Goal: Complete application form

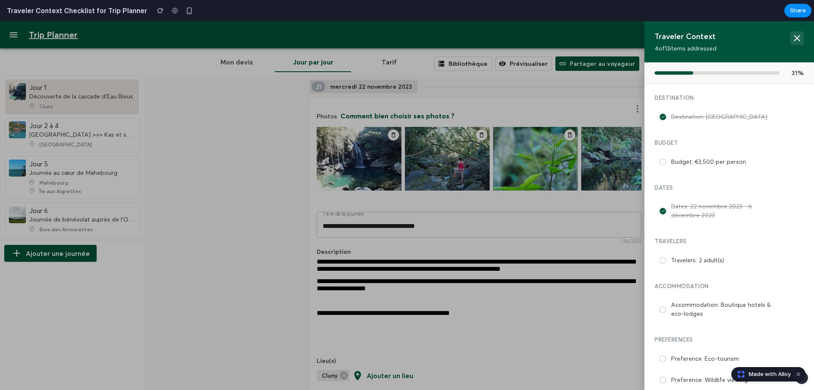
click at [792, 34] on icon at bounding box center [797, 38] width 10 height 10
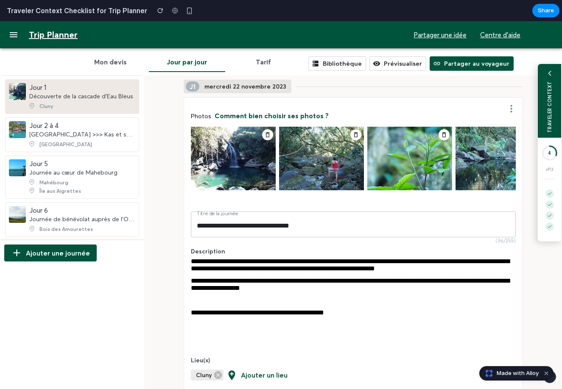
click at [547, 126] on div "TRAVELER CONTEXT" at bounding box center [550, 107] width 6 height 52
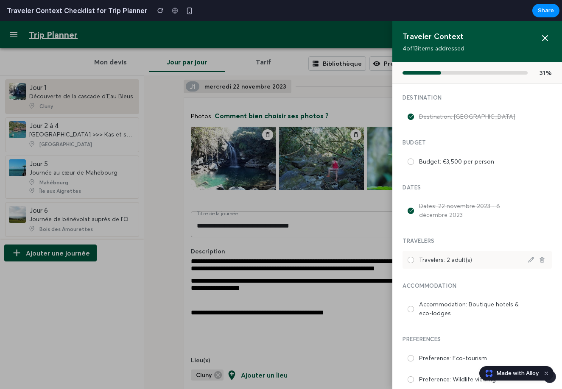
click at [419, 259] on label "Travelers: 2 adult(s)" at bounding box center [470, 260] width 102 height 9
click at [410, 257] on div "Travelers: 2 adult(s)" at bounding box center [476, 260] width 149 height 18
click at [409, 261] on icon at bounding box center [411, 260] width 4 height 4
click at [540, 40] on icon at bounding box center [545, 38] width 10 height 10
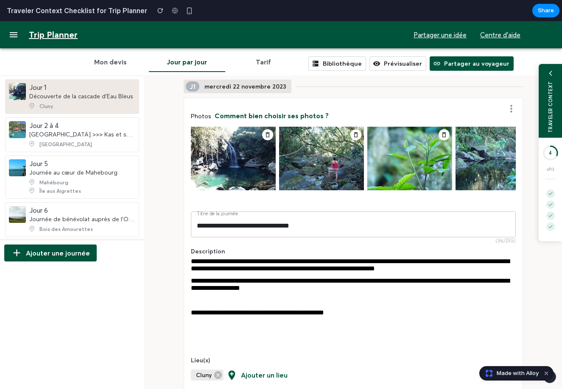
click at [546, 372] on button "Dismiss watermark" at bounding box center [546, 374] width 10 height 10
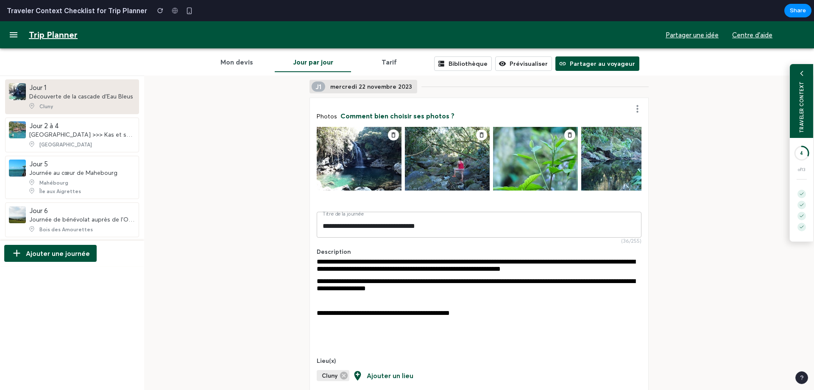
click at [799, 97] on div "TRAVELER CONTEXT" at bounding box center [802, 107] width 6 height 52
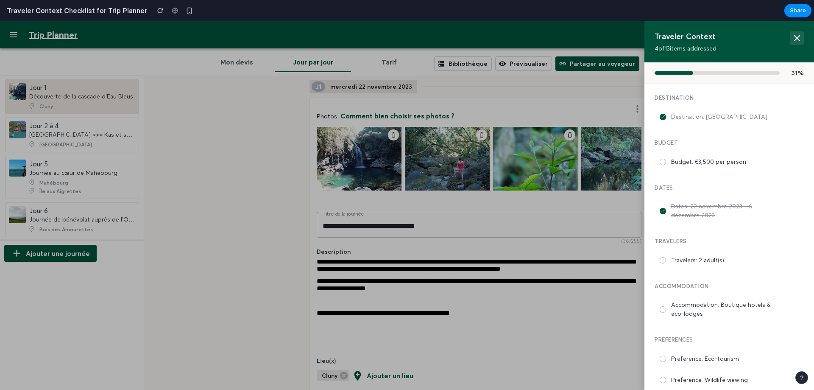
click at [796, 36] on button at bounding box center [797, 38] width 14 height 14
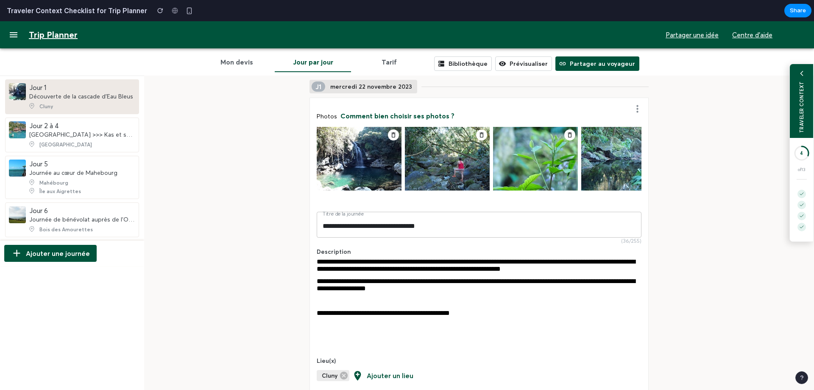
click at [798, 169] on div "of 13" at bounding box center [801, 170] width 7 height 6
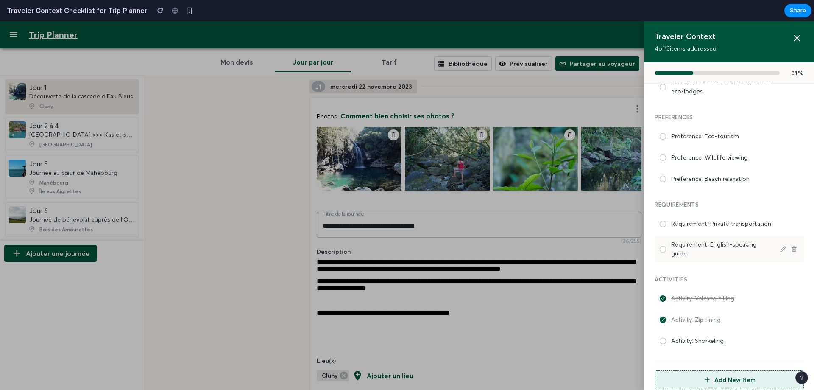
scroll to position [240, 0]
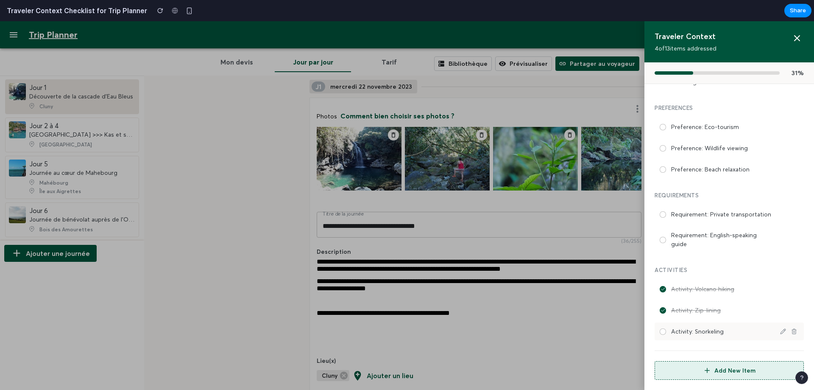
click at [665, 330] on div "Activity: Snorkeling" at bounding box center [729, 331] width 149 height 18
click at [660, 332] on div "Activity: Snorkeling" at bounding box center [729, 331] width 149 height 18
click at [660, 333] on div at bounding box center [663, 331] width 6 height 6
click at [795, 39] on icon at bounding box center [797, 38] width 10 height 10
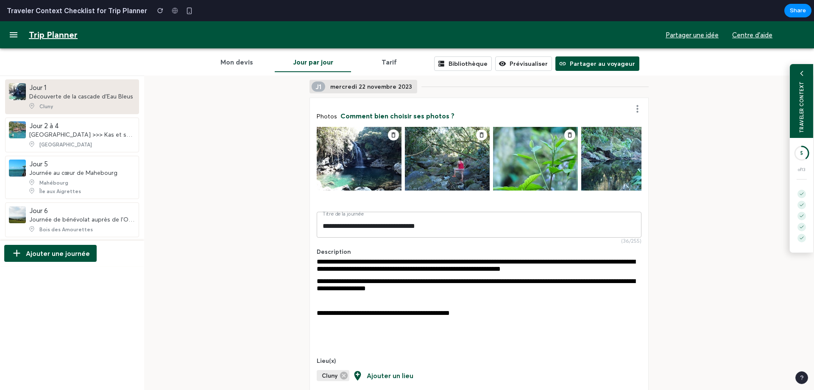
click at [795, 181] on div "5 of 13" at bounding box center [801, 195] width 23 height 115
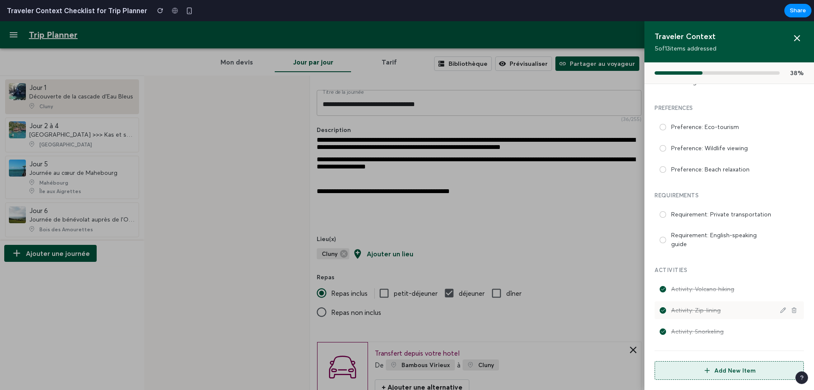
scroll to position [127, 0]
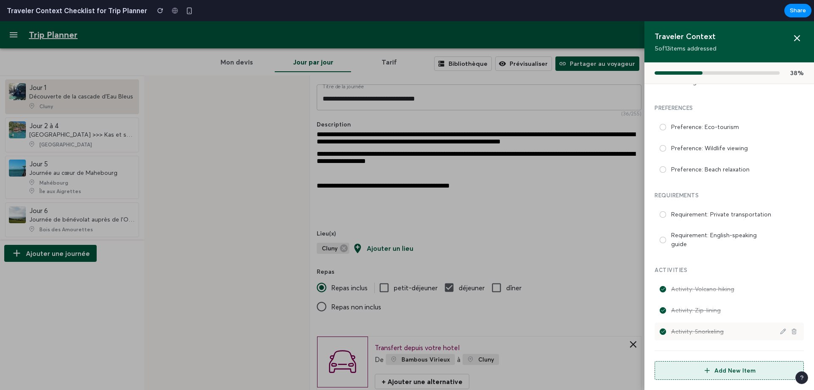
click at [661, 331] on icon at bounding box center [663, 331] width 4 height 4
click at [792, 40] on icon at bounding box center [797, 38] width 10 height 10
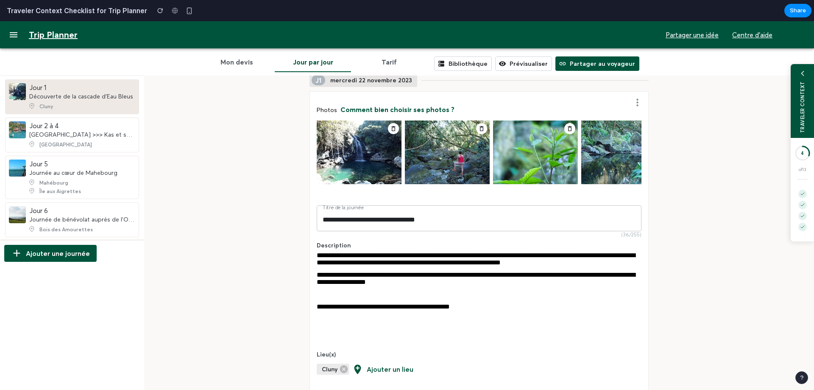
scroll to position [0, 0]
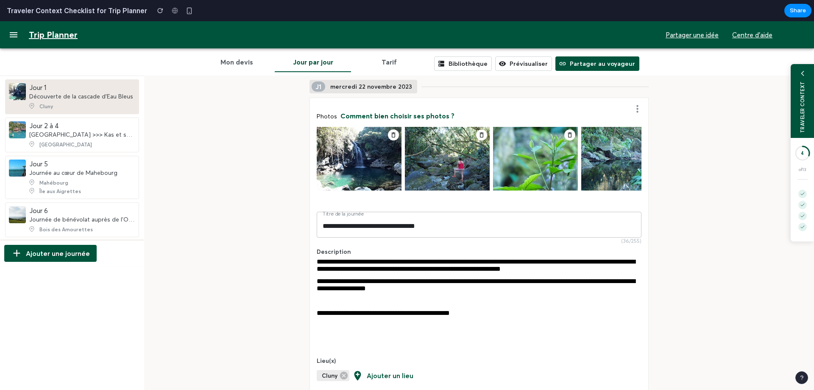
click at [345, 217] on label "Titre de la journée" at bounding box center [343, 213] width 41 height 7
click at [345, 221] on input "**********" at bounding box center [479, 226] width 325 height 24
click at [340, 217] on label "Titre de la journée" at bounding box center [343, 213] width 41 height 7
click at [340, 218] on input "**********" at bounding box center [479, 226] width 325 height 24
click at [359, 229] on input "**********" at bounding box center [479, 226] width 325 height 24
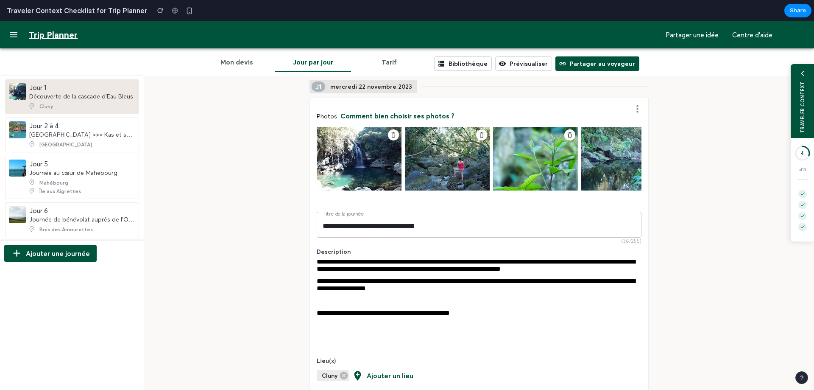
drag, startPoint x: 452, startPoint y: 232, endPoint x: 264, endPoint y: 221, distance: 187.8
click at [370, 230] on input "Titre de la journée" at bounding box center [479, 226] width 325 height 24
type input "**********"
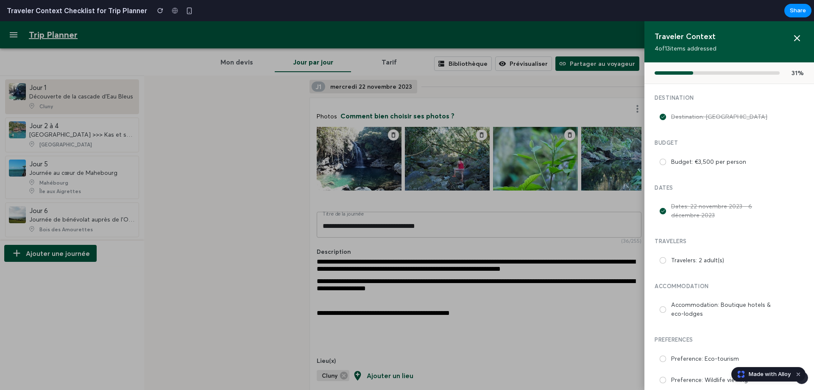
click at [167, 211] on div at bounding box center [407, 205] width 814 height 369
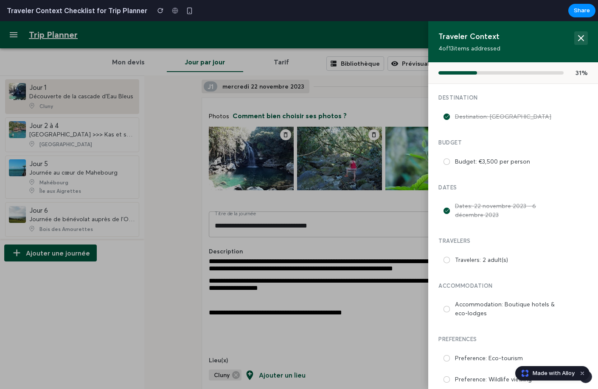
click at [575, 35] on icon at bounding box center [580, 38] width 10 height 10
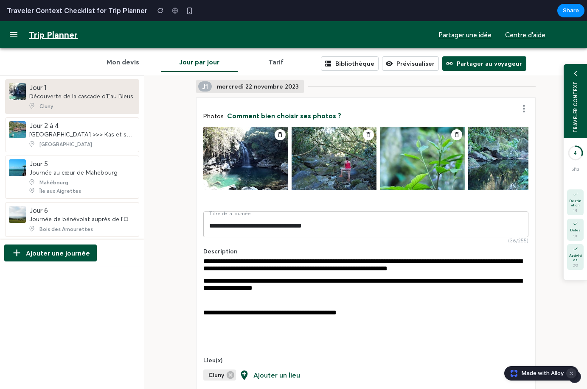
click at [571, 373] on button "Dismiss watermark" at bounding box center [571, 374] width 10 height 10
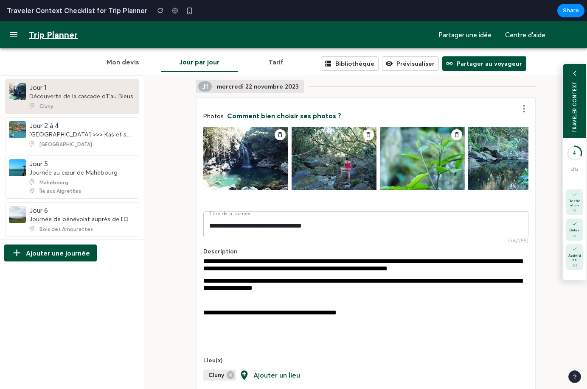
click at [566, 145] on icon at bounding box center [574, 153] width 17 height 17
